Goal: Book appointment/travel/reservation

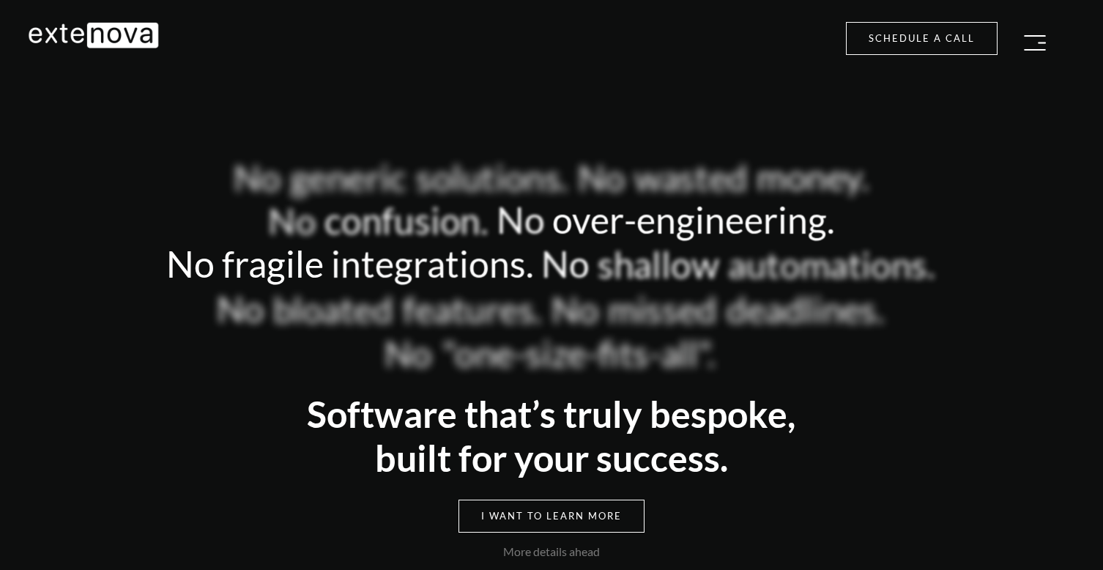
click at [597, 69] on nav "Services ▼ ‣ Strategy ‣ App Design & Development ‣ iOS App Development ‣ Androi…" at bounding box center [551, 35] width 1103 height 70
click at [596, 68] on nav "Services ▼ ‣ Strategy ‣ App Design & Development ‣ iOS App Development ‣ Androi…" at bounding box center [551, 35] width 1103 height 70
click at [265, 42] on div "Schedule a call" at bounding box center [552, 38] width 1026 height 33
